Goal: Information Seeking & Learning: Check status

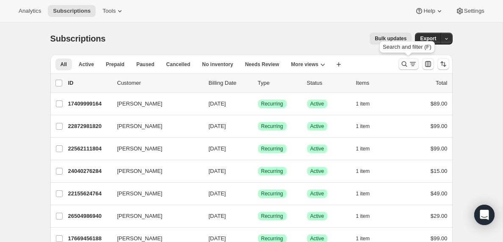
click at [410, 66] on icon "Search and filter results" at bounding box center [413, 64] width 8 height 8
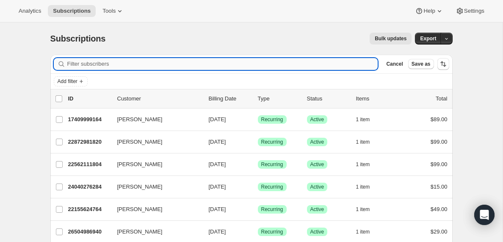
click at [97, 63] on input "Filter subscribers" at bounding box center [222, 64] width 311 height 12
type input "[EMAIL_ADDRESS][DOMAIN_NAME]"
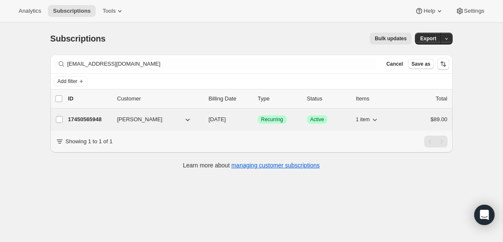
click at [94, 119] on p "17450565948" at bounding box center [89, 119] width 42 height 8
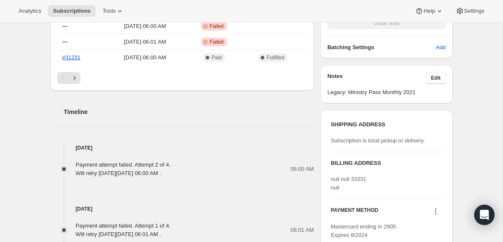
scroll to position [358, 0]
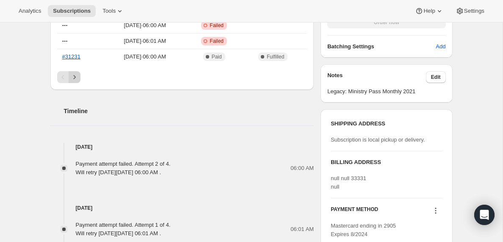
click at [74, 76] on icon "Next" at bounding box center [74, 77] width 8 height 8
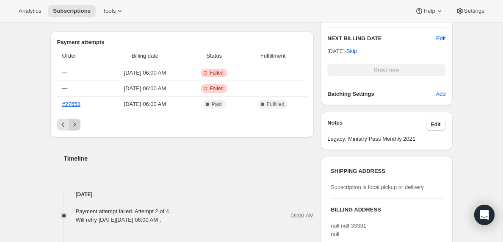
scroll to position [311, 0]
click at [75, 125] on icon "Next" at bounding box center [74, 125] width 2 height 4
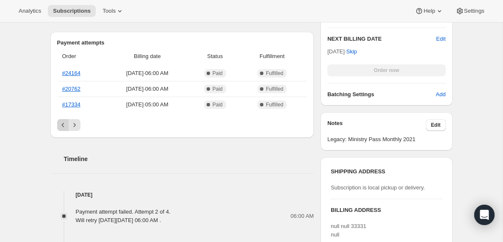
click at [62, 125] on icon "Previous" at bounding box center [63, 125] width 8 height 8
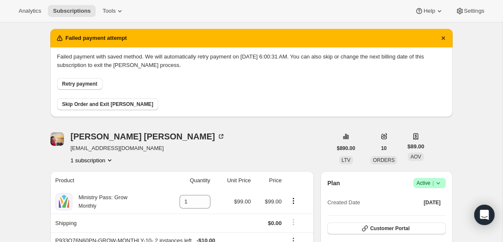
scroll to position [0, 0]
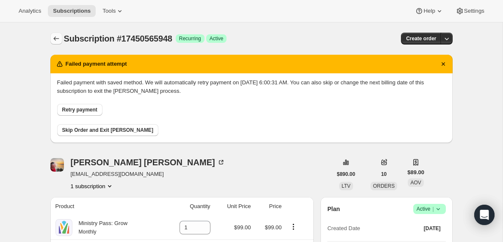
click at [55, 40] on icon "Subscriptions" at bounding box center [56, 38] width 8 height 8
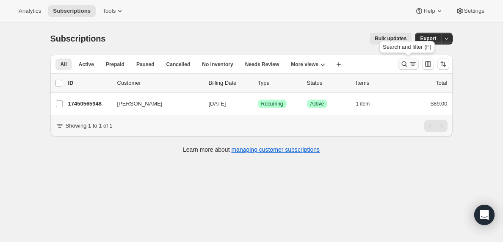
click at [410, 65] on icon "Search and filter results" at bounding box center [413, 64] width 8 height 8
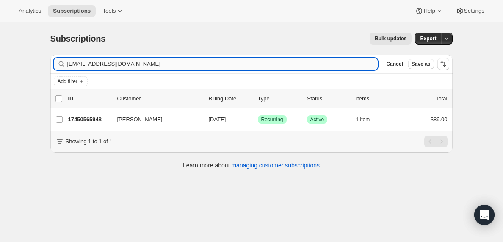
click at [147, 62] on input "[EMAIL_ADDRESS][DOMAIN_NAME]" at bounding box center [222, 64] width 311 height 12
type input "[EMAIL_ADDRESS][DOMAIN_NAME]"
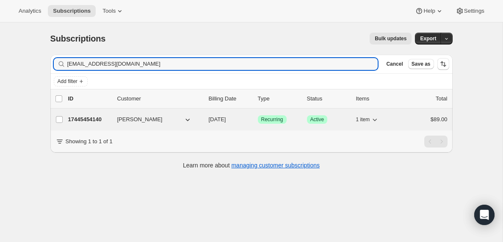
click at [94, 121] on p "17445454140" at bounding box center [89, 119] width 42 height 8
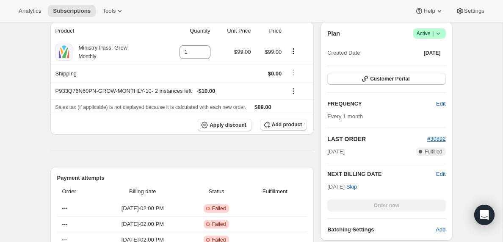
scroll to position [160, 0]
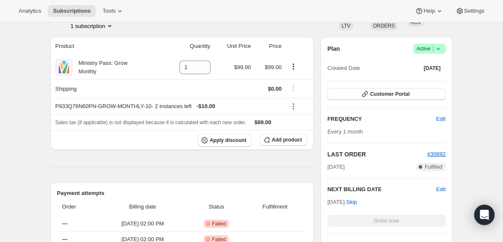
click at [438, 48] on icon at bounding box center [438, 48] width 8 height 8
click at [378, 53] on div "Plan Success Active |" at bounding box center [387, 49] width 118 height 10
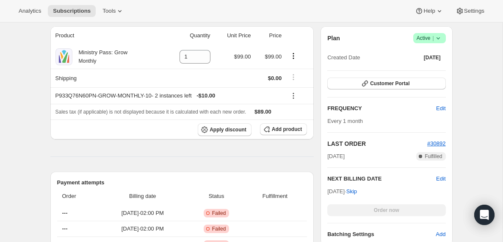
scroll to position [167, 0]
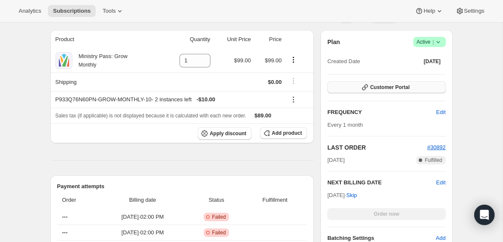
click at [388, 89] on span "Customer Portal" at bounding box center [389, 87] width 39 height 7
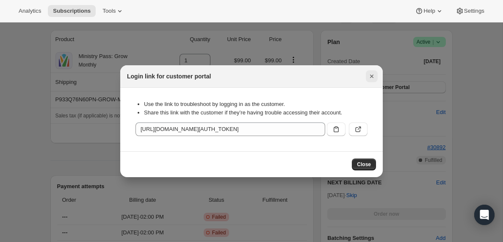
click at [371, 76] on icon "Close" at bounding box center [371, 76] width 3 height 3
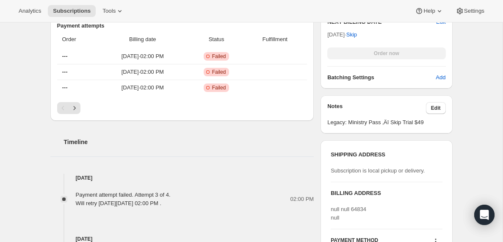
scroll to position [331, 0]
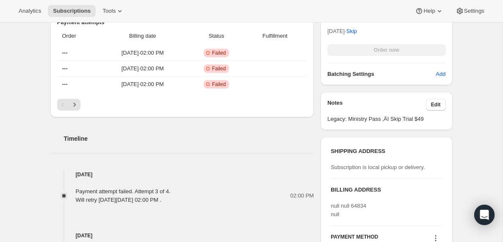
click at [380, 141] on div "SHIPPING ADDRESS Subscription is local pickup or delivery. BILLING ADDRESS null…" at bounding box center [387, 206] width 132 height 139
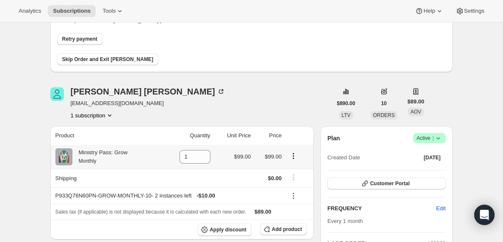
scroll to position [0, 0]
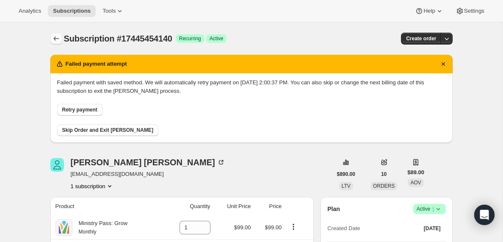
click at [56, 39] on icon "Subscriptions" at bounding box center [56, 38] width 8 height 8
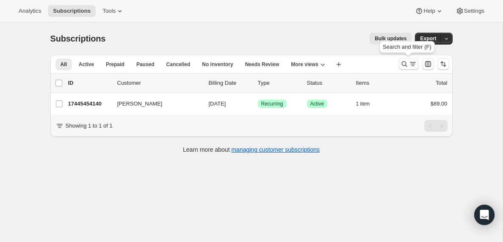
click at [411, 64] on icon "Search and filter results" at bounding box center [413, 64] width 8 height 8
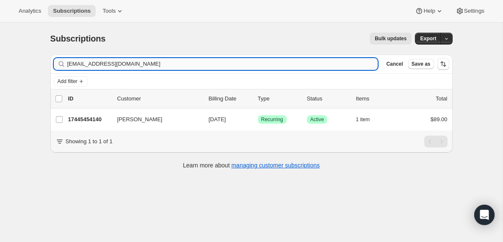
click at [141, 63] on input "[EMAIL_ADDRESS][DOMAIN_NAME]" at bounding box center [222, 64] width 311 height 12
type input "r"
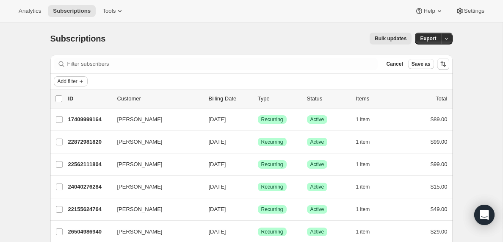
click at [83, 81] on icon "Add filter" at bounding box center [81, 81] width 3 height 3
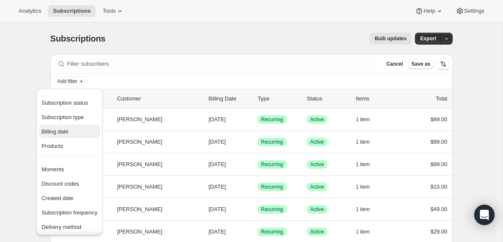
click at [63, 133] on span "Billing date" at bounding box center [55, 131] width 27 height 6
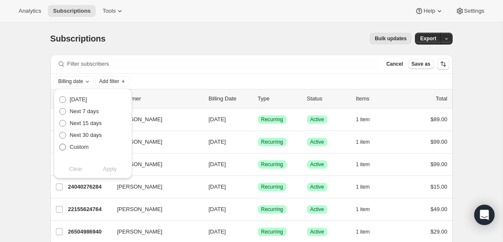
click at [63, 146] on span at bounding box center [62, 147] width 7 height 7
click at [60, 144] on input "Custom" at bounding box center [59, 144] width 0 height 0
radio input "true"
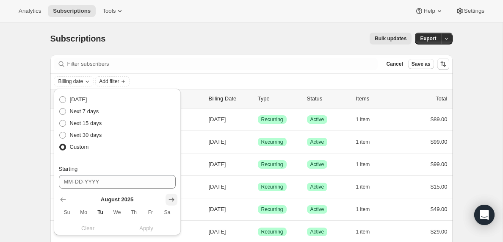
click at [173, 198] on icon "Show next month, September 2025" at bounding box center [171, 199] width 8 height 8
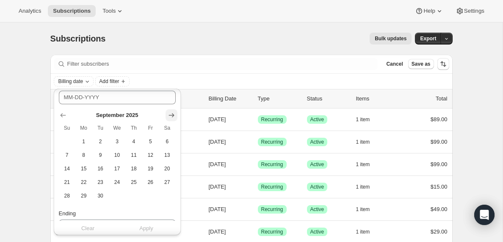
scroll to position [94, 0]
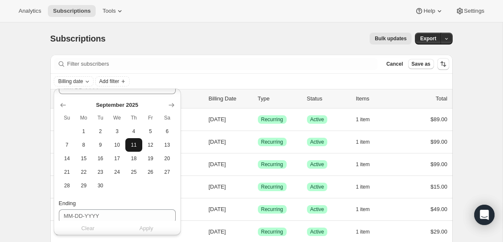
click at [133, 147] on span "11" at bounding box center [134, 145] width 10 height 7
type input "[DATE]"
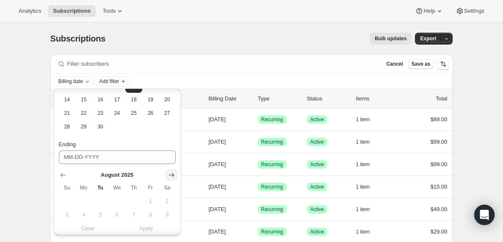
scroll to position [156, 0]
click at [170, 174] on icon "Show next month, September 2025" at bounding box center [171, 173] width 8 height 8
click at [149, 203] on button "5" at bounding box center [150, 199] width 17 height 14
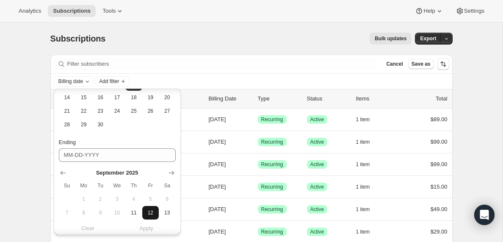
click at [150, 211] on span "12" at bounding box center [151, 212] width 10 height 7
type input "[DATE]"
click at [147, 228] on span "Apply" at bounding box center [146, 228] width 14 height 8
click at [159, 80] on span "Add filter" at bounding box center [149, 81] width 20 height 7
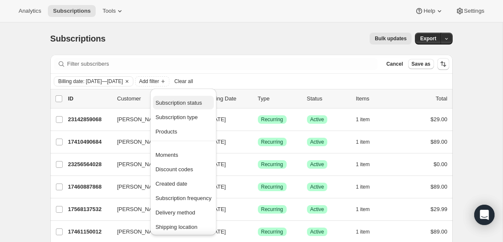
click at [178, 101] on span "Subscription status" at bounding box center [179, 103] width 47 height 6
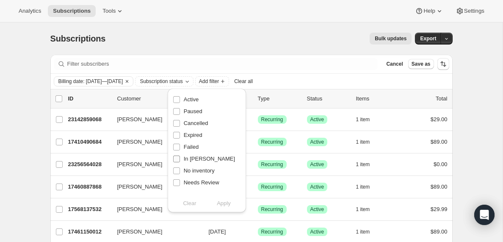
click at [177, 158] on input "In [PERSON_NAME]" at bounding box center [176, 159] width 7 height 7
checkbox input "true"
click at [231, 203] on button "Apply" at bounding box center [224, 204] width 44 height 14
click at [58, 97] on input "0 selected" at bounding box center [59, 98] width 7 height 7
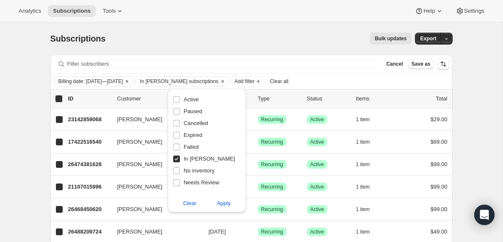
checkbox input "true"
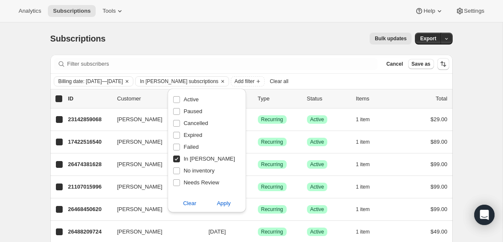
checkbox input "true"
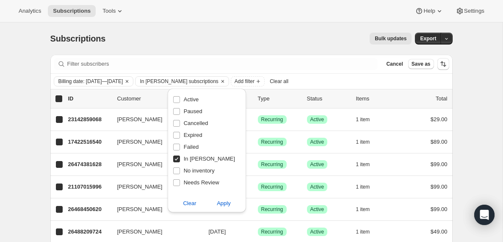
checkbox input "true"
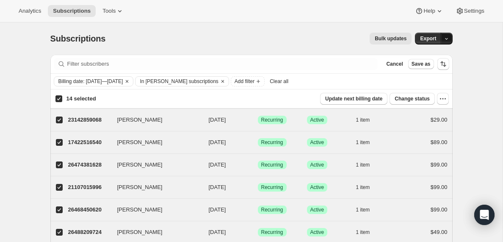
click at [448, 36] on icon "button" at bounding box center [447, 39] width 6 height 6
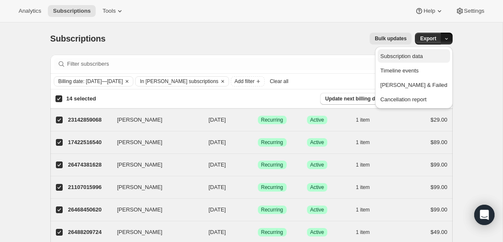
click at [423, 56] on span "Subscription data" at bounding box center [402, 56] width 42 height 6
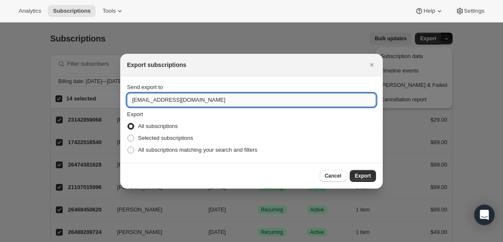
click at [153, 99] on input "[EMAIL_ADDRESS][DOMAIN_NAME]" at bounding box center [251, 100] width 249 height 14
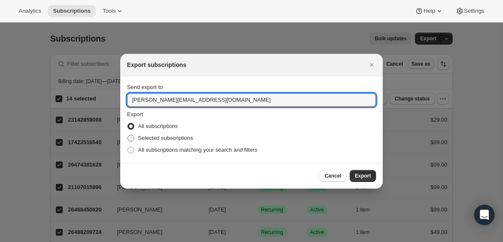
type input "[PERSON_NAME][EMAIL_ADDRESS][DOMAIN_NAME]"
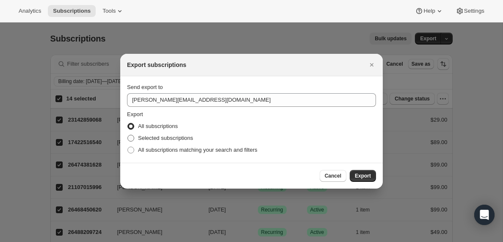
click at [133, 139] on span ":rhn:" at bounding box center [131, 138] width 7 height 7
click at [128, 135] on input "Selected subscriptions" at bounding box center [128, 135] width 0 height 0
radio input "true"
click at [370, 175] on span "Export" at bounding box center [363, 175] width 16 height 7
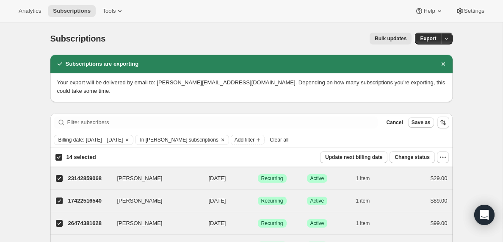
click at [289, 142] on span "Clear all" at bounding box center [279, 139] width 19 height 7
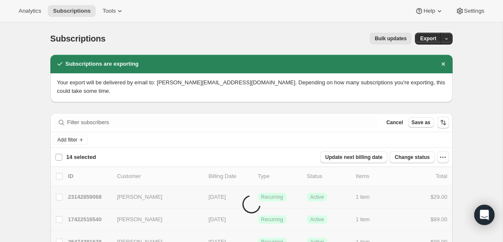
checkbox input "false"
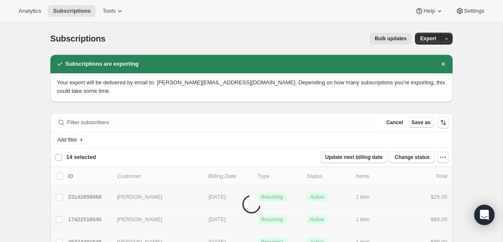
checkbox input "false"
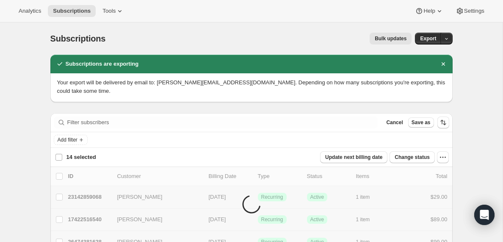
checkbox input "false"
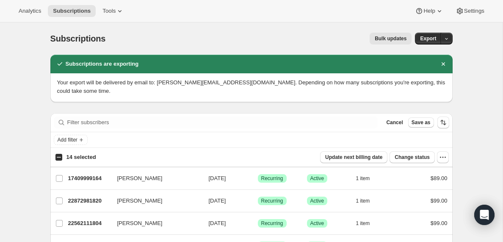
click at [59, 157] on input "14 selected" at bounding box center [59, 157] width 7 height 7
checkbox input "true"
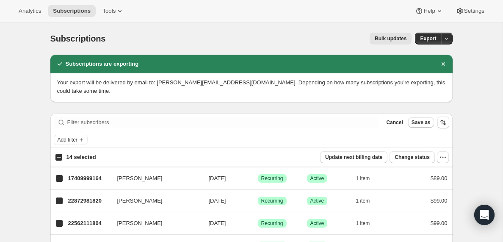
checkbox input "true"
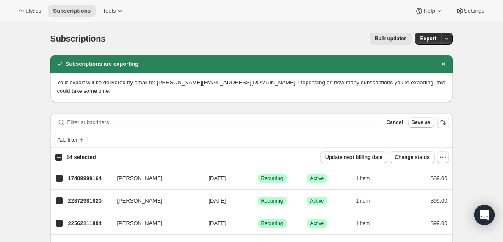
checkbox input "true"
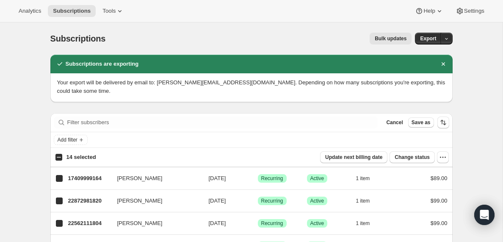
checkbox input "true"
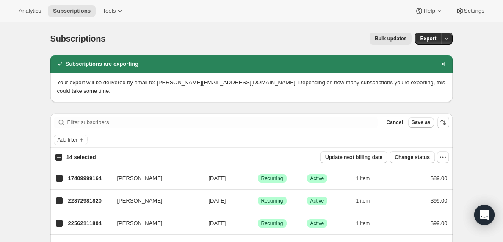
checkbox input "true"
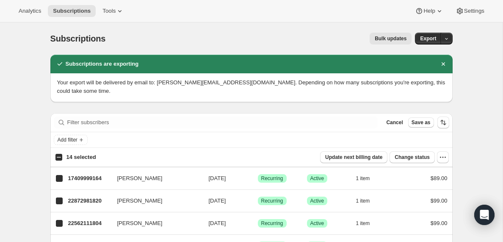
checkbox input "true"
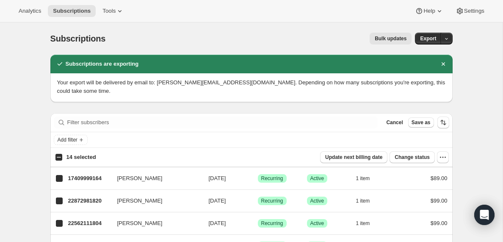
checkbox input "true"
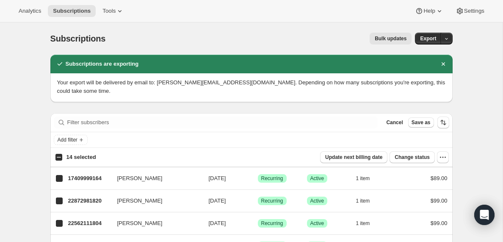
checkbox input "true"
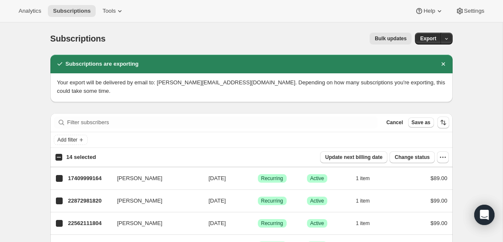
checkbox input "true"
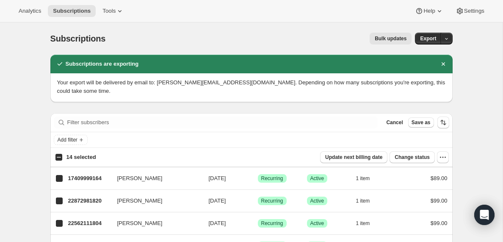
checkbox input "true"
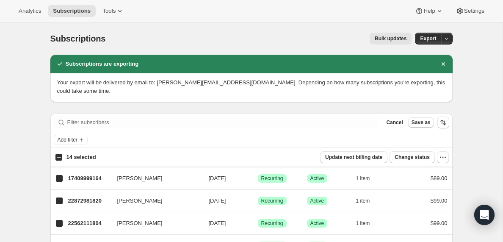
checkbox input "true"
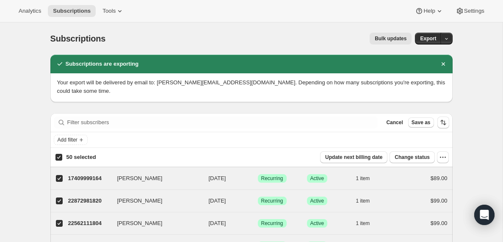
click at [59, 157] on input "50 selected" at bounding box center [59, 157] width 7 height 7
checkbox input "false"
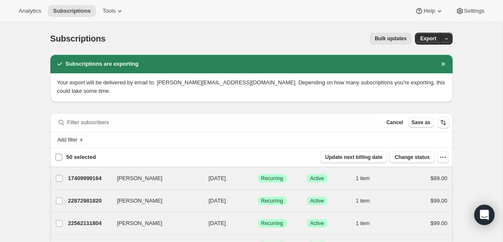
checkbox input "false"
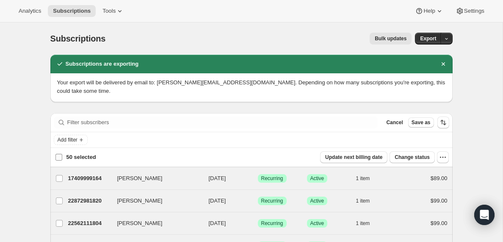
checkbox input "false"
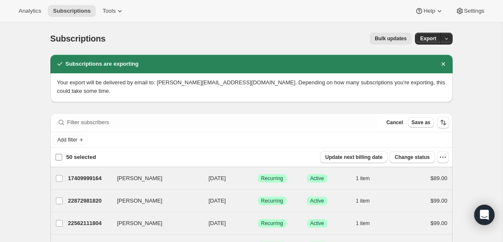
checkbox input "false"
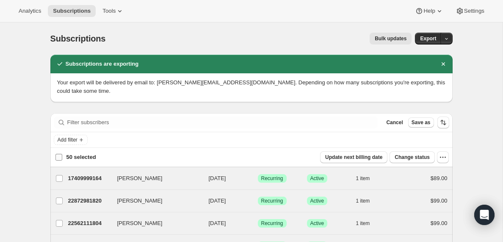
checkbox input "false"
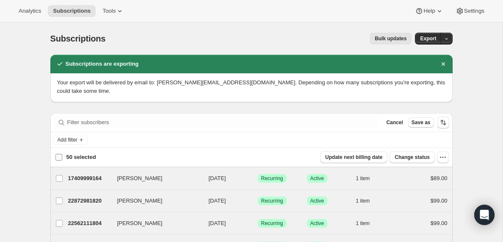
checkbox input "false"
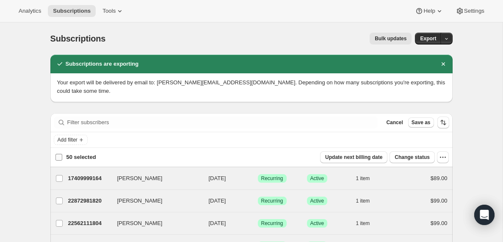
checkbox input "false"
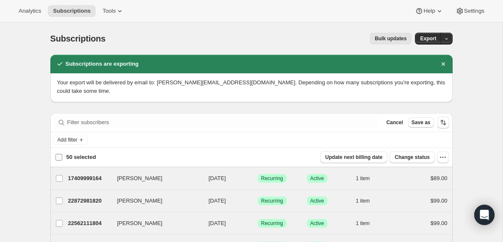
checkbox input "false"
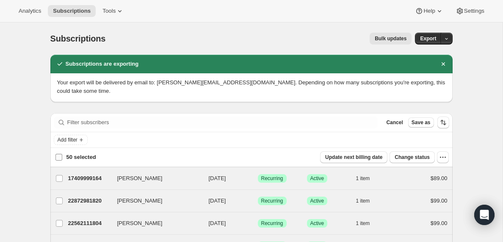
checkbox input "false"
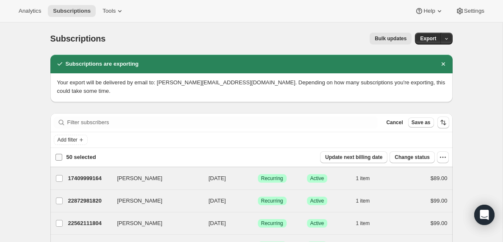
checkbox input "false"
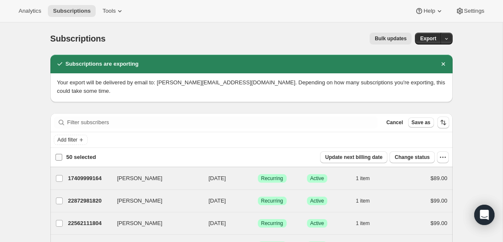
checkbox input "false"
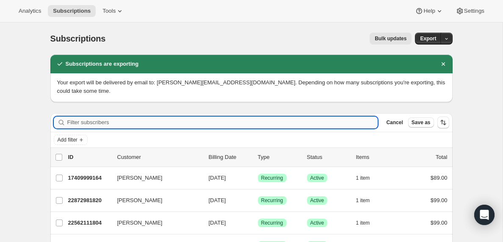
click at [99, 123] on input "Filter subscribers" at bounding box center [222, 123] width 311 height 12
paste input "[EMAIL_ADDRESS][DOMAIN_NAME]"
type input "[EMAIL_ADDRESS][DOMAIN_NAME]"
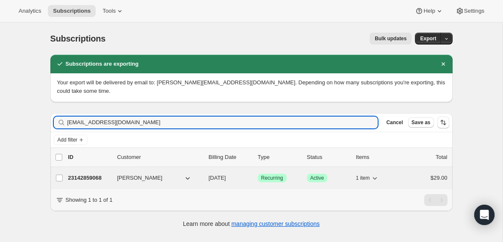
click at [81, 178] on p "23142859068" at bounding box center [89, 178] width 42 height 8
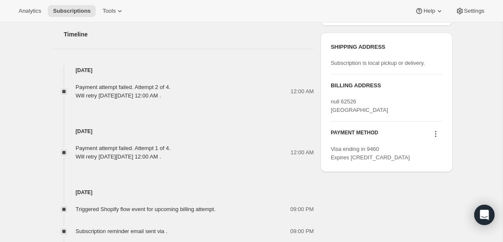
scroll to position [436, 0]
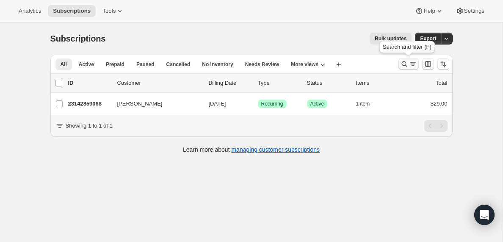
click at [408, 65] on icon "Search and filter results" at bounding box center [404, 64] width 8 height 8
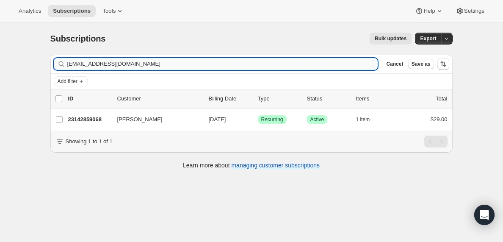
click at [155, 65] on input "[EMAIL_ADDRESS][DOMAIN_NAME]" at bounding box center [222, 64] width 311 height 12
type input "[EMAIL_ADDRESS][DOMAIN_NAME]"
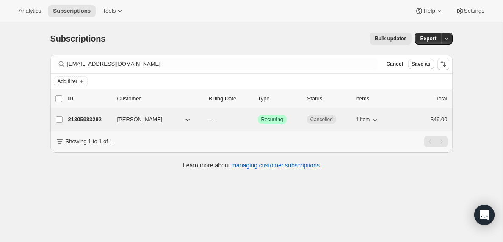
click at [87, 118] on p "21305983292" at bounding box center [89, 119] width 42 height 8
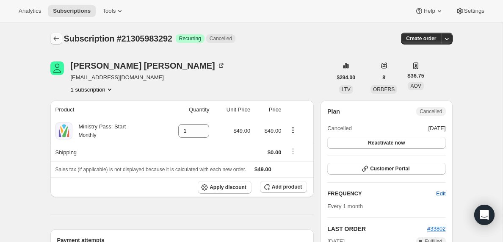
click at [53, 39] on icon "Subscriptions" at bounding box center [56, 38] width 8 height 8
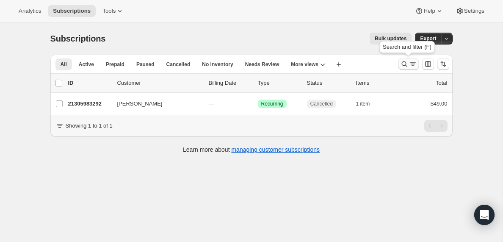
click at [410, 62] on icon "Search and filter results" at bounding box center [413, 64] width 8 height 8
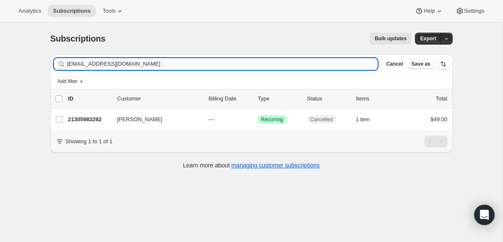
click at [172, 60] on input "[EMAIL_ADDRESS][DOMAIN_NAME]" at bounding box center [222, 64] width 311 height 12
type input "[EMAIL_ADDRESS][DOMAIN_NAME]"
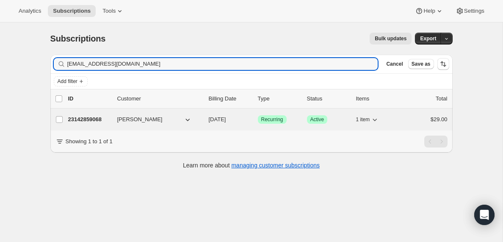
click at [91, 119] on p "23142859068" at bounding box center [89, 119] width 42 height 8
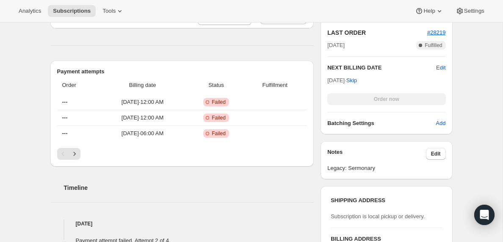
scroll to position [298, 0]
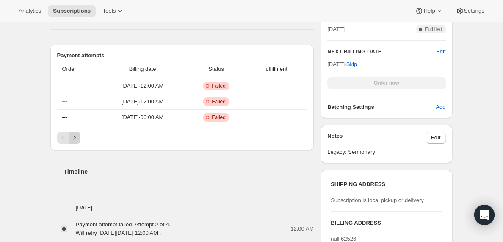
click at [74, 138] on icon "Next" at bounding box center [74, 138] width 2 height 4
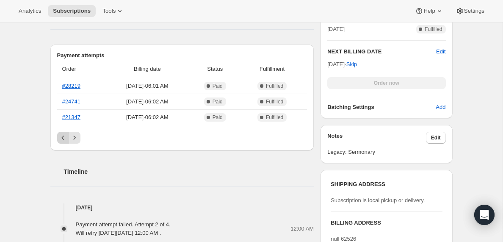
click at [62, 139] on icon "Previous" at bounding box center [63, 137] width 8 height 8
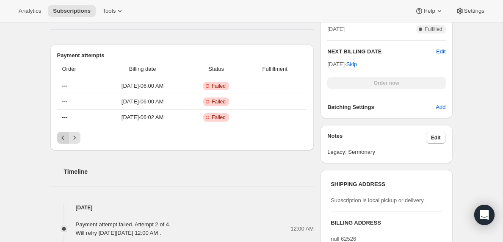
click at [62, 139] on icon "Previous" at bounding box center [63, 137] width 8 height 8
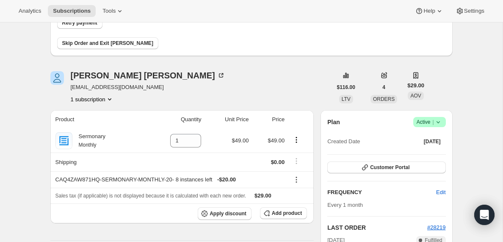
scroll to position [0, 0]
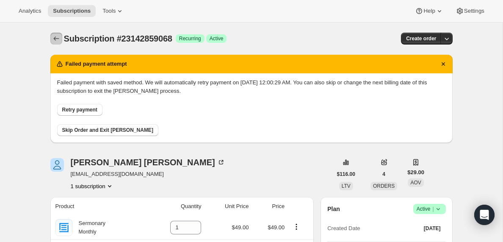
click at [56, 37] on icon "Subscriptions" at bounding box center [56, 38] width 8 height 8
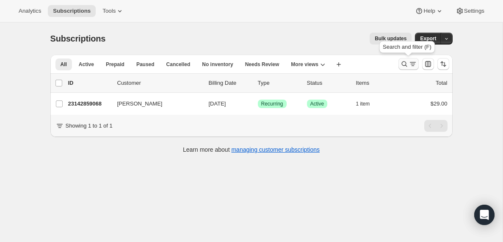
click at [411, 66] on icon "Search and filter results" at bounding box center [413, 64] width 8 height 8
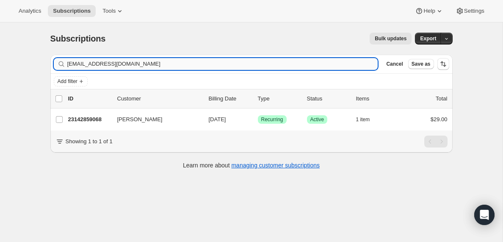
click at [145, 64] on input "[EMAIL_ADDRESS][DOMAIN_NAME]" at bounding box center [222, 64] width 311 height 12
click at [109, 64] on input "[EMAIL_ADDRESS][DOMAIN_NAME]" at bounding box center [215, 64] width 296 height 12
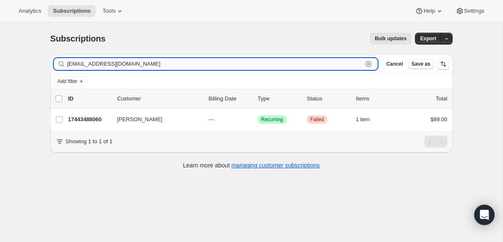
click at [109, 64] on input "[EMAIL_ADDRESS][DOMAIN_NAME]" at bounding box center [215, 64] width 296 height 12
paste input "[EMAIL_ADDRESS]"
click at [141, 64] on input "[EMAIL_ADDRESS][DOMAIN_NAME]" at bounding box center [215, 64] width 296 height 12
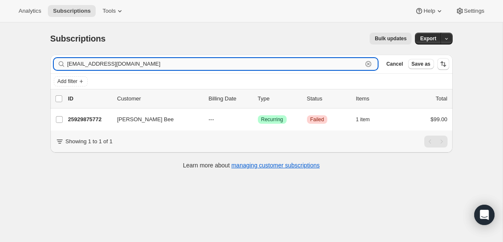
click at [141, 64] on input "[EMAIL_ADDRESS][DOMAIN_NAME]" at bounding box center [215, 64] width 296 height 12
paste input "pastor@epcbc"
click at [131, 63] on input "[EMAIL_ADDRESS][DOMAIN_NAME]" at bounding box center [215, 64] width 296 height 12
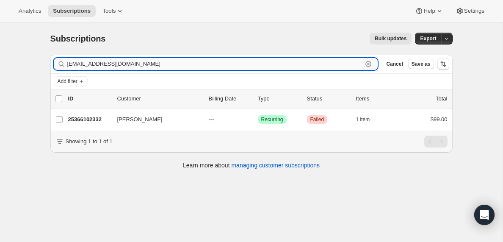
click at [131, 63] on input "[EMAIL_ADDRESS][DOMAIN_NAME]" at bounding box center [215, 64] width 296 height 12
paste input "[EMAIL_ADDRESS]"
click at [124, 64] on input "[EMAIL_ADDRESS][DOMAIN_NAME]" at bounding box center [215, 64] width 296 height 12
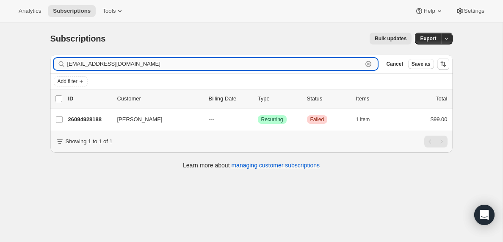
click at [124, 64] on input "[EMAIL_ADDRESS][DOMAIN_NAME]" at bounding box center [215, 64] width 296 height 12
paste input "[EMAIL_ADDRESS]"
click at [154, 64] on input "[EMAIL_ADDRESS][DOMAIN_NAME]" at bounding box center [215, 64] width 296 height 12
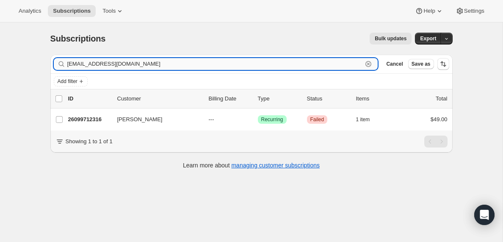
click at [154, 64] on input "[EMAIL_ADDRESS][DOMAIN_NAME]" at bounding box center [215, 64] width 296 height 12
paste input "[PERSON_NAME][EMAIL_ADDRESS][DOMAIN_NAME]"
type input "[PERSON_NAME][EMAIL_ADDRESS][DOMAIN_NAME]"
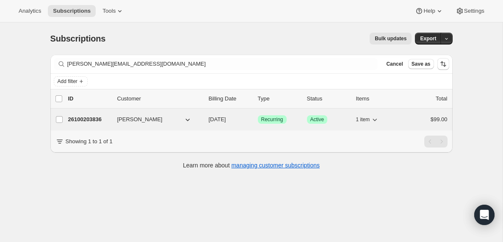
click at [86, 119] on p "26100203836" at bounding box center [89, 119] width 42 height 8
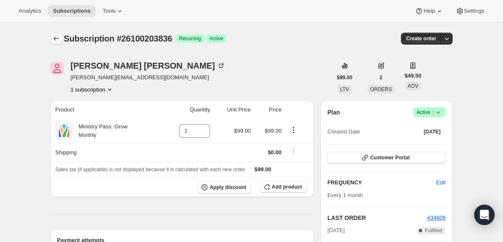
click at [56, 36] on icon "Subscriptions" at bounding box center [56, 38] width 8 height 8
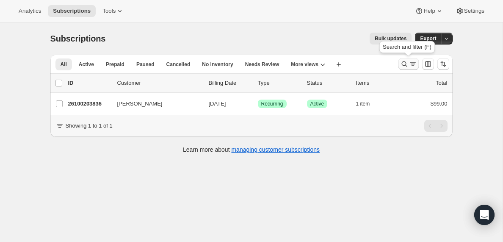
click at [411, 65] on icon "Search and filter results" at bounding box center [413, 64] width 8 height 8
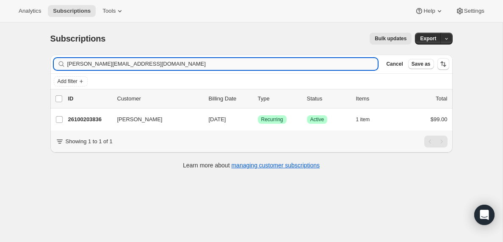
click at [140, 63] on input "[PERSON_NAME][EMAIL_ADDRESS][DOMAIN_NAME]" at bounding box center [222, 64] width 311 height 12
click at [142, 66] on input "[EMAIL_ADDRESS][DOMAIN_NAME]" at bounding box center [215, 64] width 296 height 12
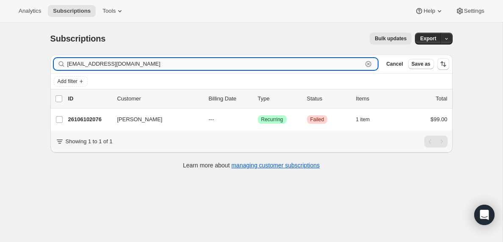
click at [142, 66] on input "[EMAIL_ADDRESS][DOMAIN_NAME]" at bounding box center [215, 64] width 296 height 12
paste input "[EMAIL_ADDRESS][DOMAIN_NAME]"
click at [96, 64] on input "[EMAIL_ADDRESS][DOMAIN_NAME]" at bounding box center [215, 64] width 296 height 12
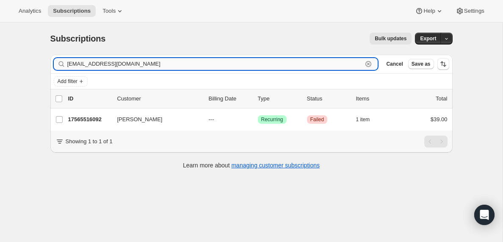
click at [96, 64] on input "[EMAIL_ADDRESS][DOMAIN_NAME]" at bounding box center [215, 64] width 296 height 12
paste input "[PERSON_NAME][EMAIL_ADDRESS][DOMAIN_NAME]"
click at [134, 64] on input "[PERSON_NAME][EMAIL_ADDRESS][DOMAIN_NAME]" at bounding box center [215, 64] width 296 height 12
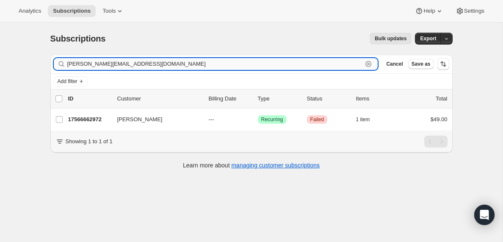
click at [134, 64] on input "[PERSON_NAME][EMAIL_ADDRESS][DOMAIN_NAME]" at bounding box center [215, 64] width 296 height 12
paste input "[EMAIL_ADDRESS]"
click at [134, 65] on input "[EMAIL_ADDRESS][DOMAIN_NAME]" at bounding box center [215, 64] width 296 height 12
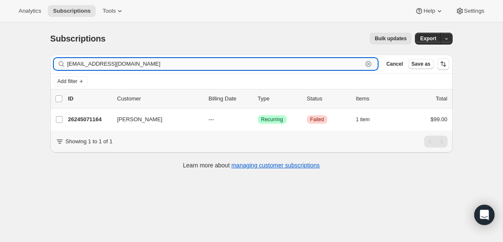
click at [134, 65] on input "[EMAIL_ADDRESS][DOMAIN_NAME]" at bounding box center [215, 64] width 296 height 12
paste input "[EMAIL_ADDRESS]"
click at [147, 67] on input "[EMAIL_ADDRESS][DOMAIN_NAME]" at bounding box center [215, 64] width 296 height 12
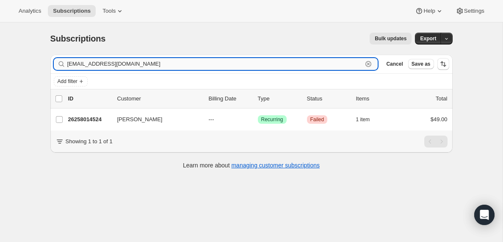
paste input "[PERSON_NAME][EMAIL_ADDRESS][DOMAIN_NAME]"
type input "[PERSON_NAME][EMAIL_ADDRESS][DOMAIN_NAME]"
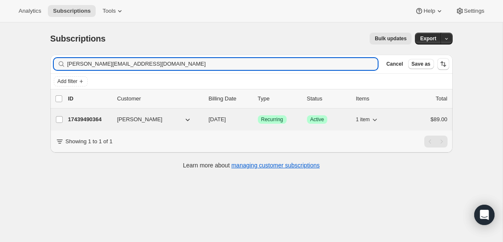
click at [92, 119] on p "17439490364" at bounding box center [89, 119] width 42 height 8
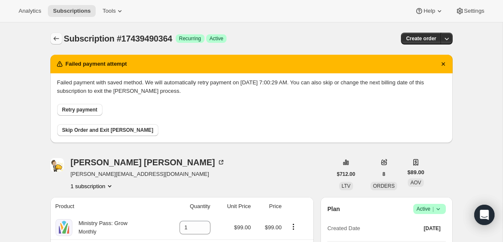
click at [56, 38] on icon "Subscriptions" at bounding box center [56, 38] width 8 height 8
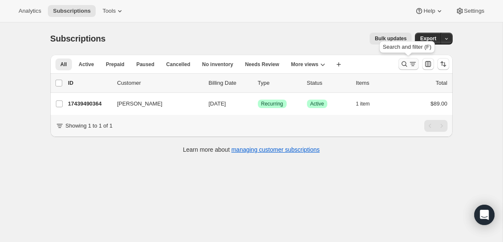
click at [411, 66] on icon "Search and filter results" at bounding box center [413, 64] width 8 height 8
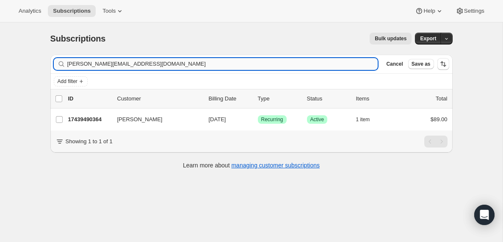
click at [99, 63] on input "[PERSON_NAME][EMAIL_ADDRESS][DOMAIN_NAME]" at bounding box center [222, 64] width 311 height 12
type input "[EMAIL_ADDRESS][DOMAIN_NAME]"
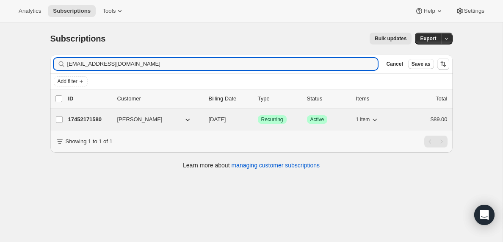
click at [89, 122] on p "17452171580" at bounding box center [89, 119] width 42 height 8
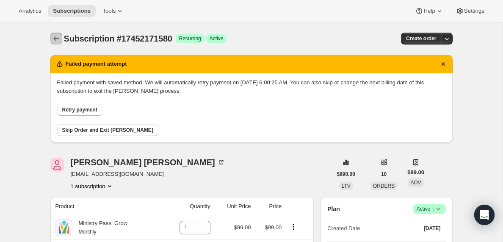
click at [59, 37] on icon "Subscriptions" at bounding box center [56, 38] width 8 height 8
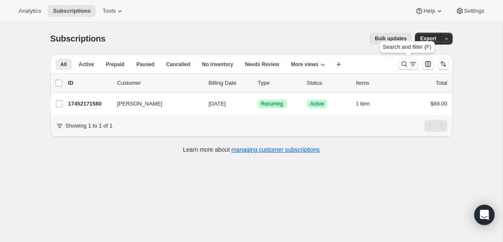
click at [411, 65] on icon "Search and filter results" at bounding box center [413, 64] width 8 height 8
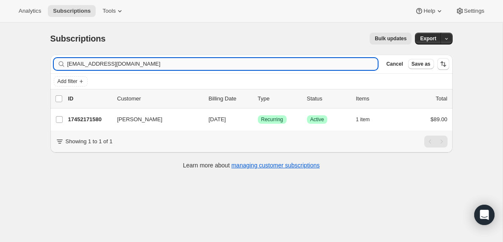
click at [170, 61] on input "[EMAIL_ADDRESS][DOMAIN_NAME]" at bounding box center [222, 64] width 311 height 12
type input "[EMAIL_ADDRESS][DOMAIN_NAME]"
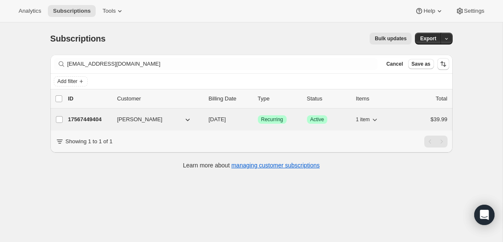
click at [86, 120] on p "17567449404" at bounding box center [89, 119] width 42 height 8
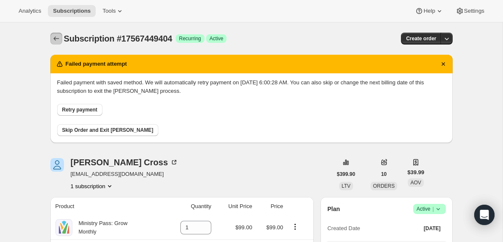
click at [56, 38] on icon "Subscriptions" at bounding box center [56, 38] width 8 height 8
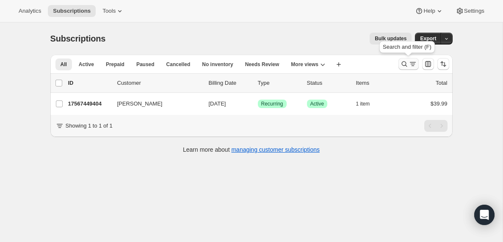
click at [412, 67] on icon "Search and filter results" at bounding box center [413, 64] width 8 height 8
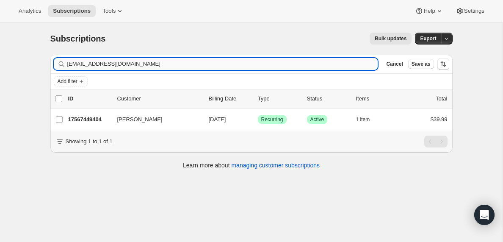
click at [134, 62] on input "[EMAIL_ADDRESS][DOMAIN_NAME]" at bounding box center [222, 64] width 311 height 12
type input "[EMAIL_ADDRESS][DOMAIN_NAME]"
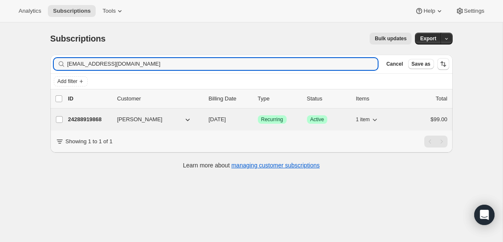
click at [94, 119] on p "24288919868" at bounding box center [89, 119] width 42 height 8
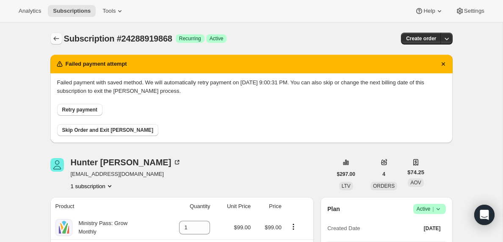
click at [54, 38] on icon "Subscriptions" at bounding box center [56, 38] width 8 height 8
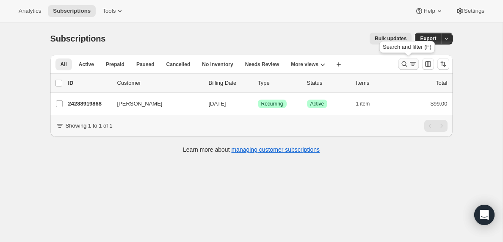
click at [408, 64] on icon "Search and filter results" at bounding box center [404, 64] width 8 height 8
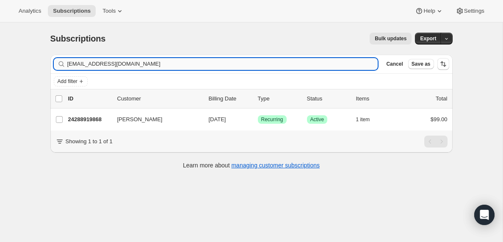
click at [145, 63] on input "[EMAIL_ADDRESS][DOMAIN_NAME]" at bounding box center [222, 64] width 311 height 12
type input "[PERSON_NAME][EMAIL_ADDRESS][DOMAIN_NAME]"
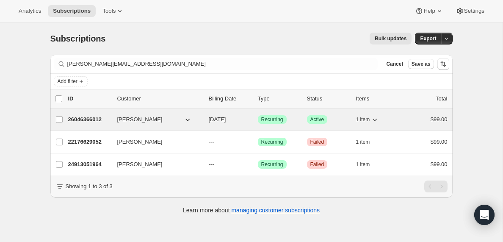
click at [100, 120] on p "26046366012" at bounding box center [89, 119] width 42 height 8
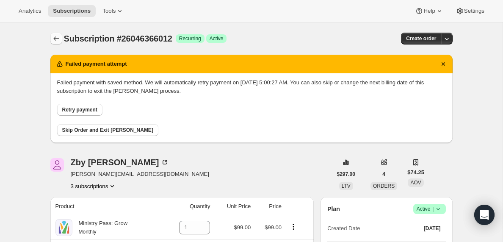
click at [56, 36] on icon "Subscriptions" at bounding box center [56, 38] width 8 height 8
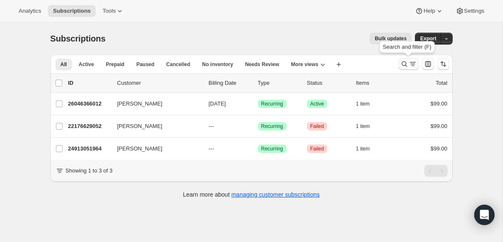
click at [411, 65] on icon "Search and filter results" at bounding box center [413, 64] width 8 height 8
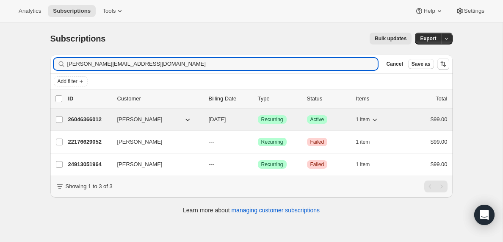
click at [150, 120] on span "[PERSON_NAME]" at bounding box center [139, 119] width 45 height 8
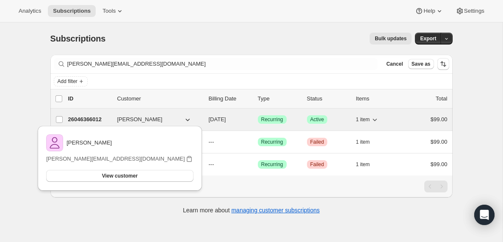
click at [80, 118] on p "26046366012" at bounding box center [89, 119] width 42 height 8
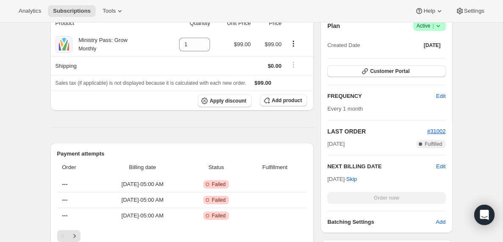
scroll to position [178, 0]
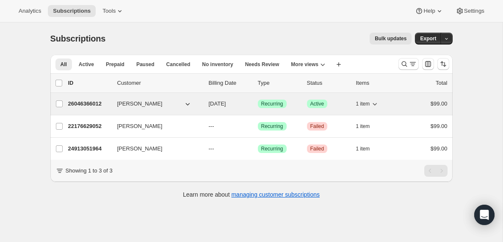
click at [82, 104] on p "26046366012" at bounding box center [89, 104] width 42 height 8
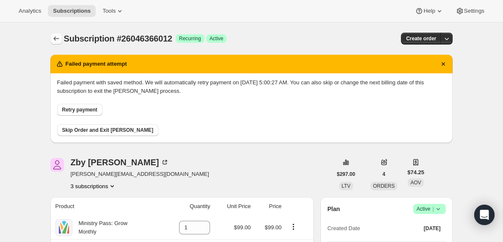
click at [55, 37] on icon "Subscriptions" at bounding box center [56, 38] width 8 height 8
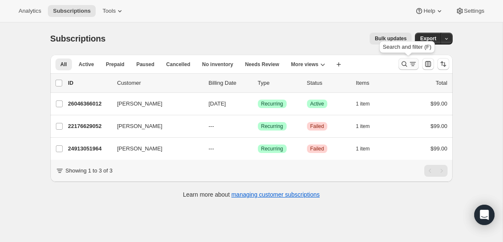
click at [409, 64] on icon "Search and filter results" at bounding box center [413, 64] width 8 height 8
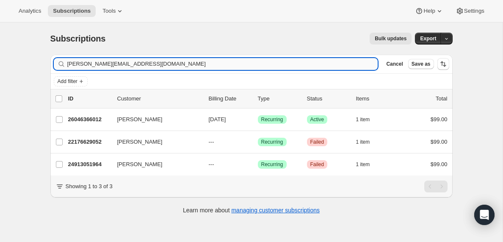
click at [145, 61] on input "[PERSON_NAME][EMAIL_ADDRESS][DOMAIN_NAME]" at bounding box center [222, 64] width 311 height 12
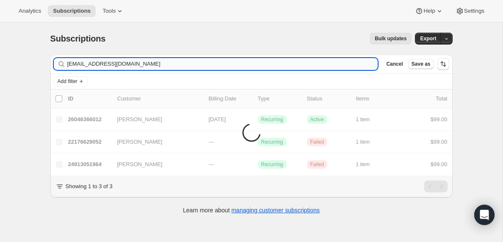
type input "[EMAIL_ADDRESS][DOMAIN_NAME]"
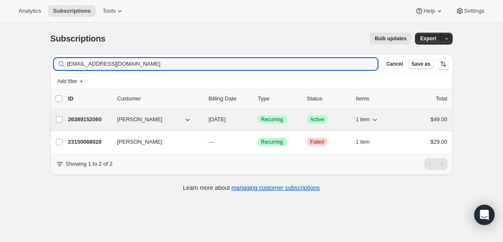
click at [96, 120] on p "26389152060" at bounding box center [89, 119] width 42 height 8
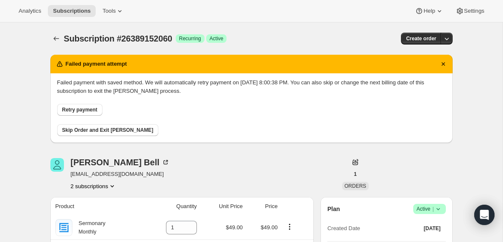
scroll to position [3, 0]
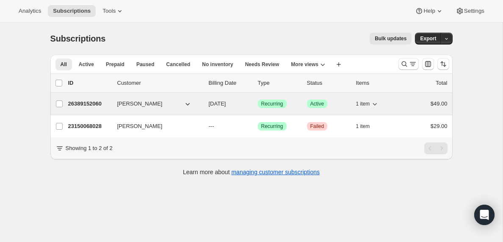
click at [92, 102] on p "26389152060" at bounding box center [89, 104] width 42 height 8
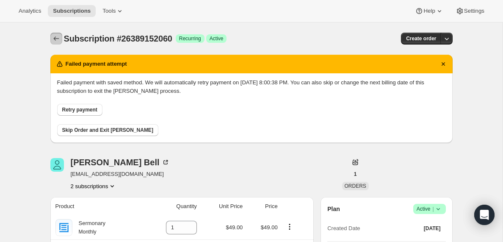
click at [54, 35] on icon "Subscriptions" at bounding box center [56, 38] width 8 height 8
